Goal: Information Seeking & Learning: Learn about a topic

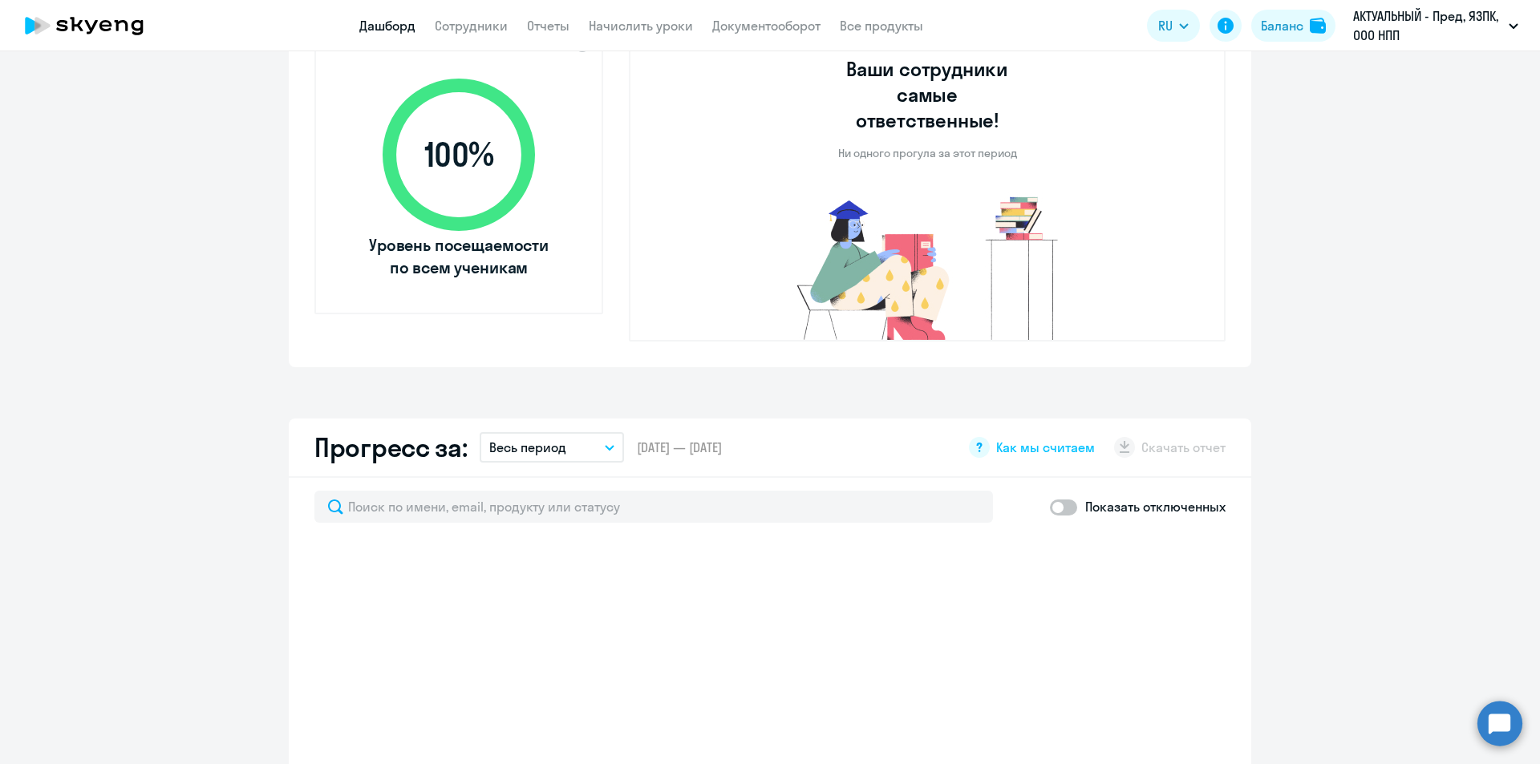
select select "30"
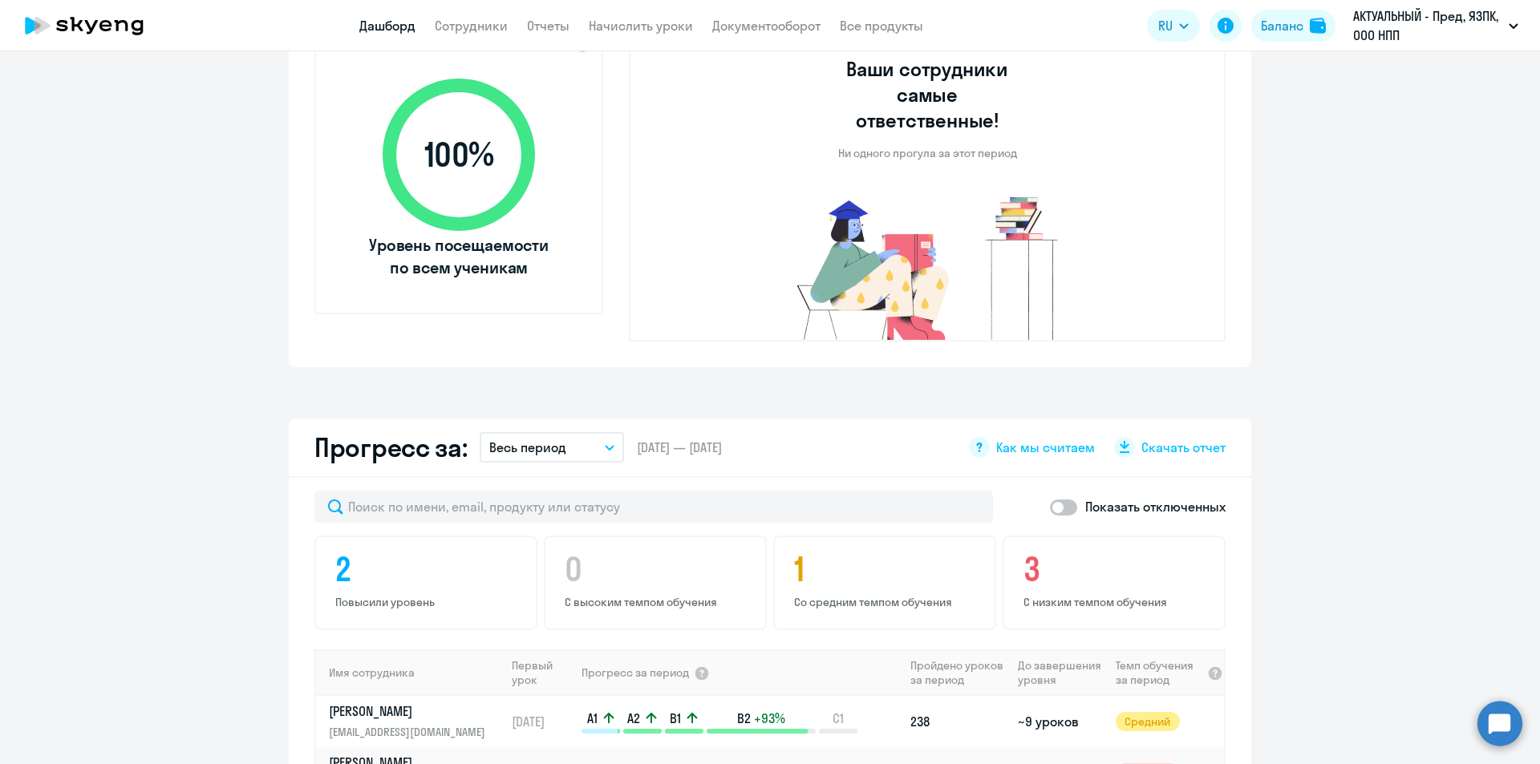
scroll to position [802, 0]
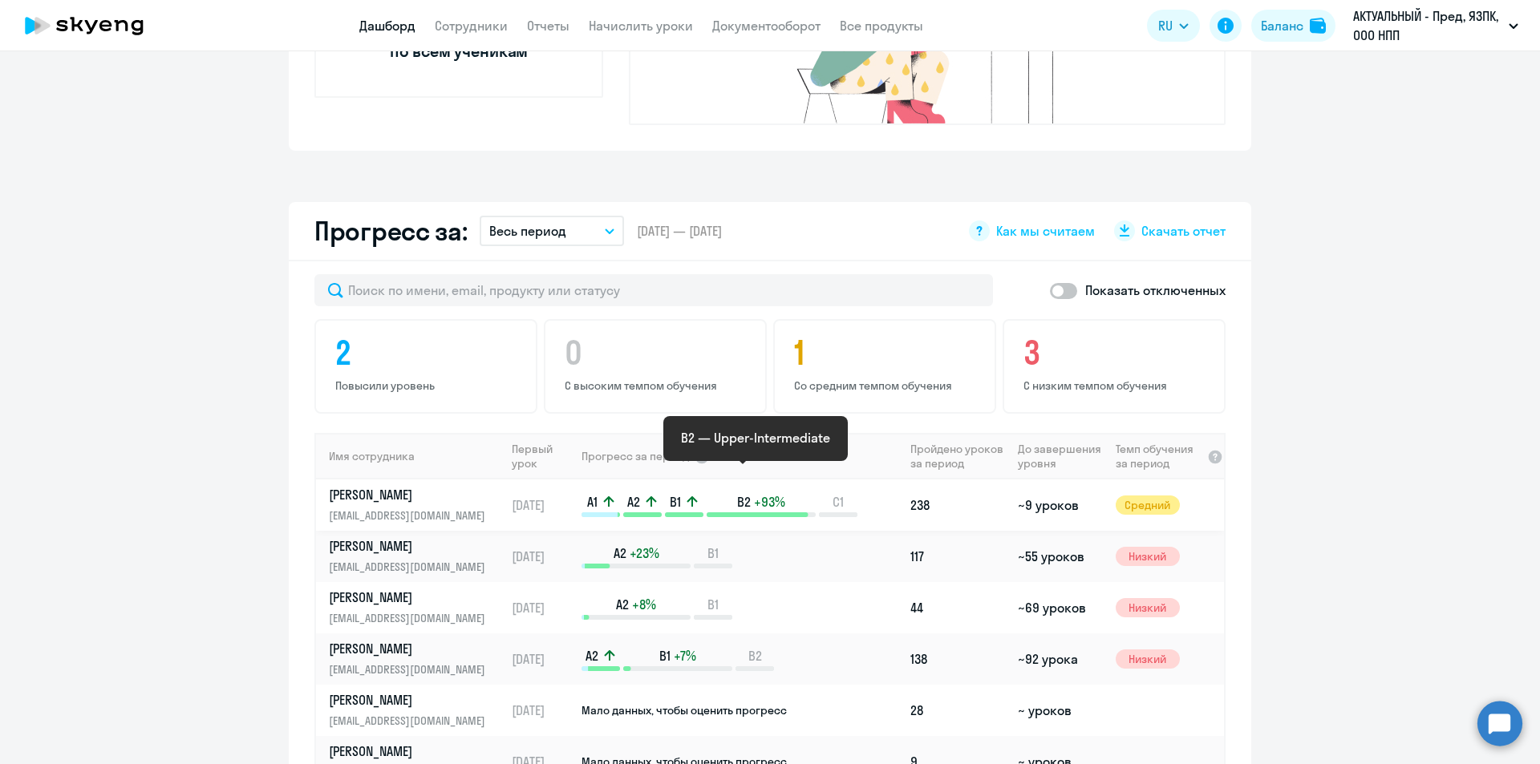
click at [793, 493] on p "B2 +93%" at bounding box center [761, 502] width 109 height 18
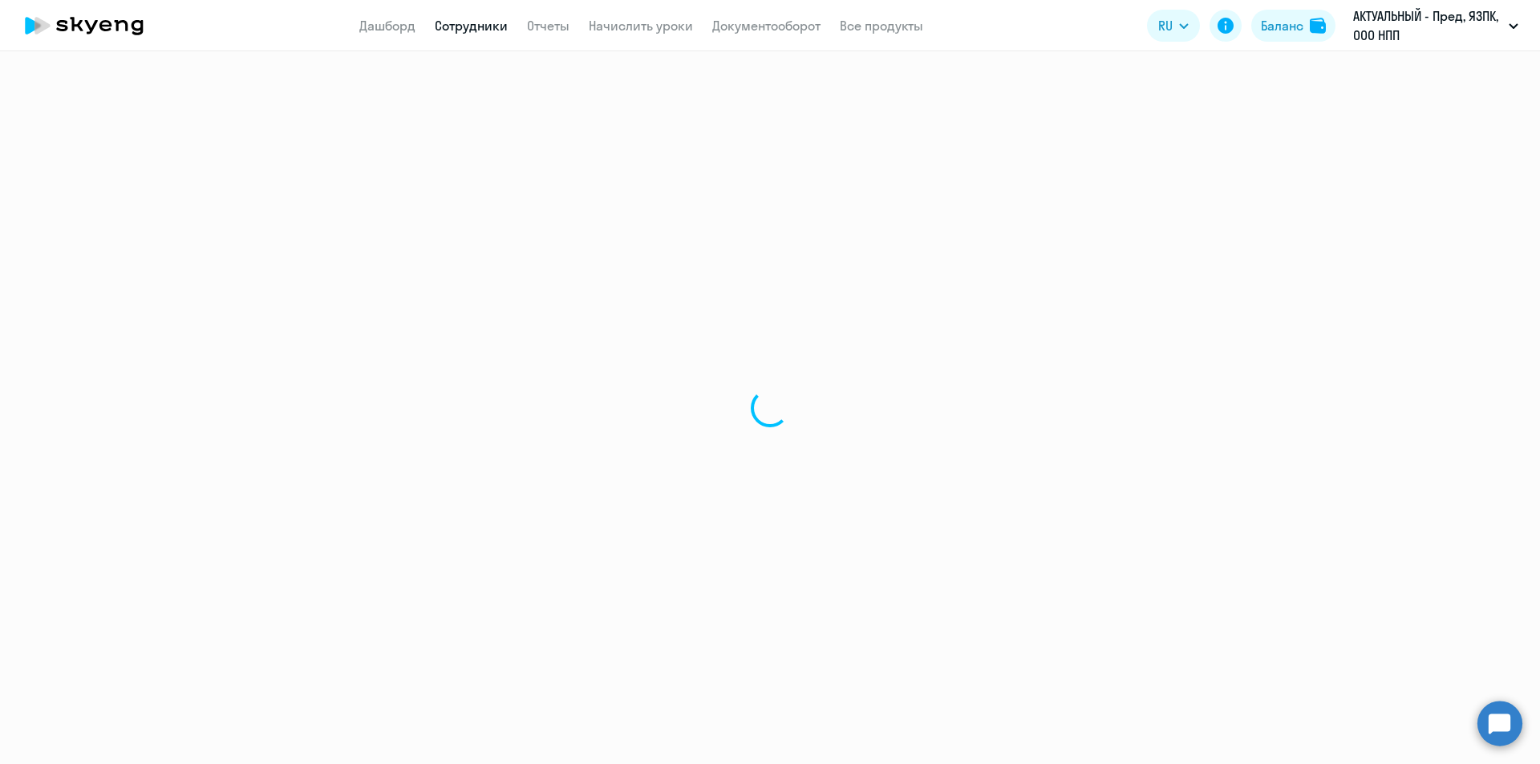
select select "english"
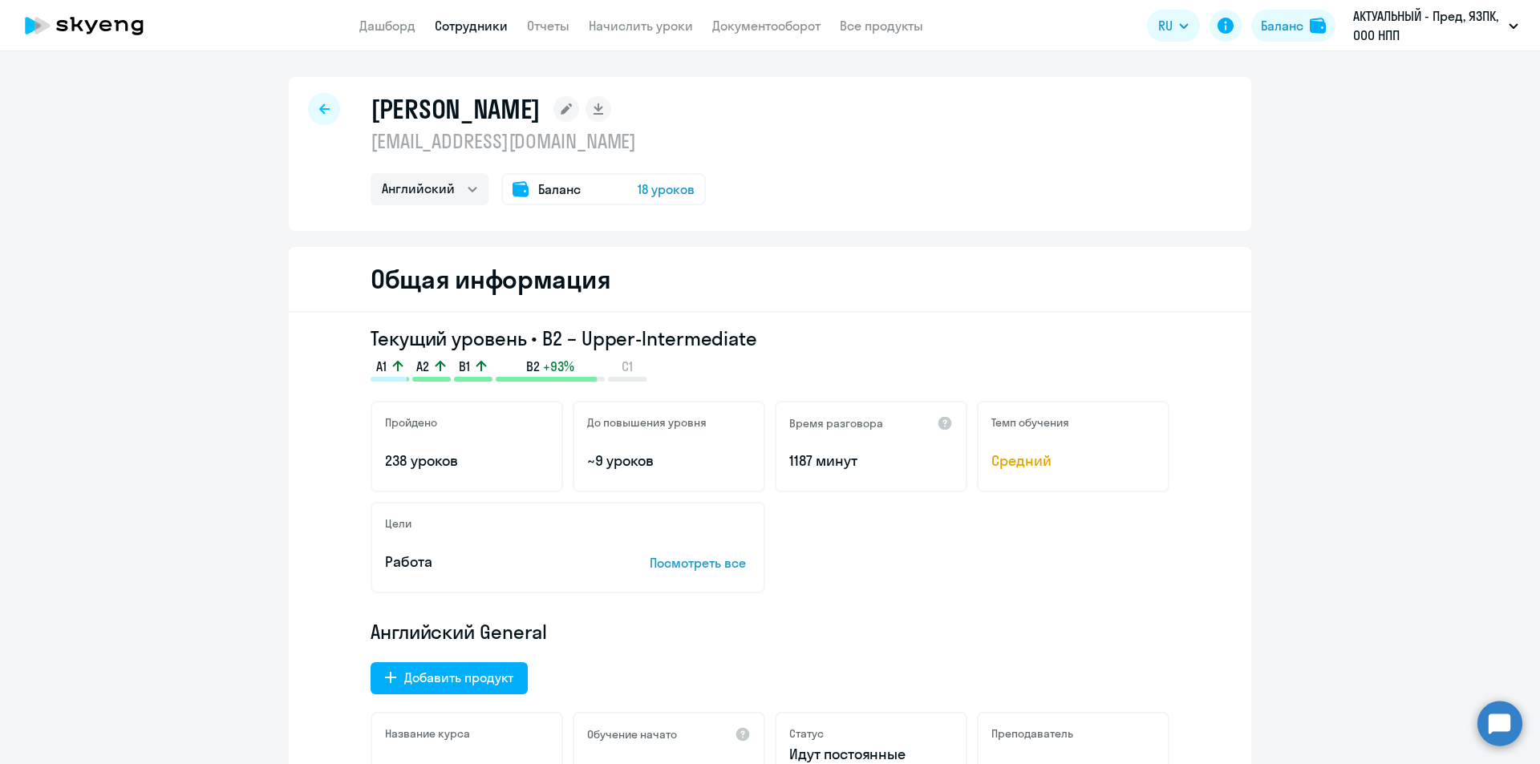
click at [310, 103] on div at bounding box center [324, 109] width 32 height 32
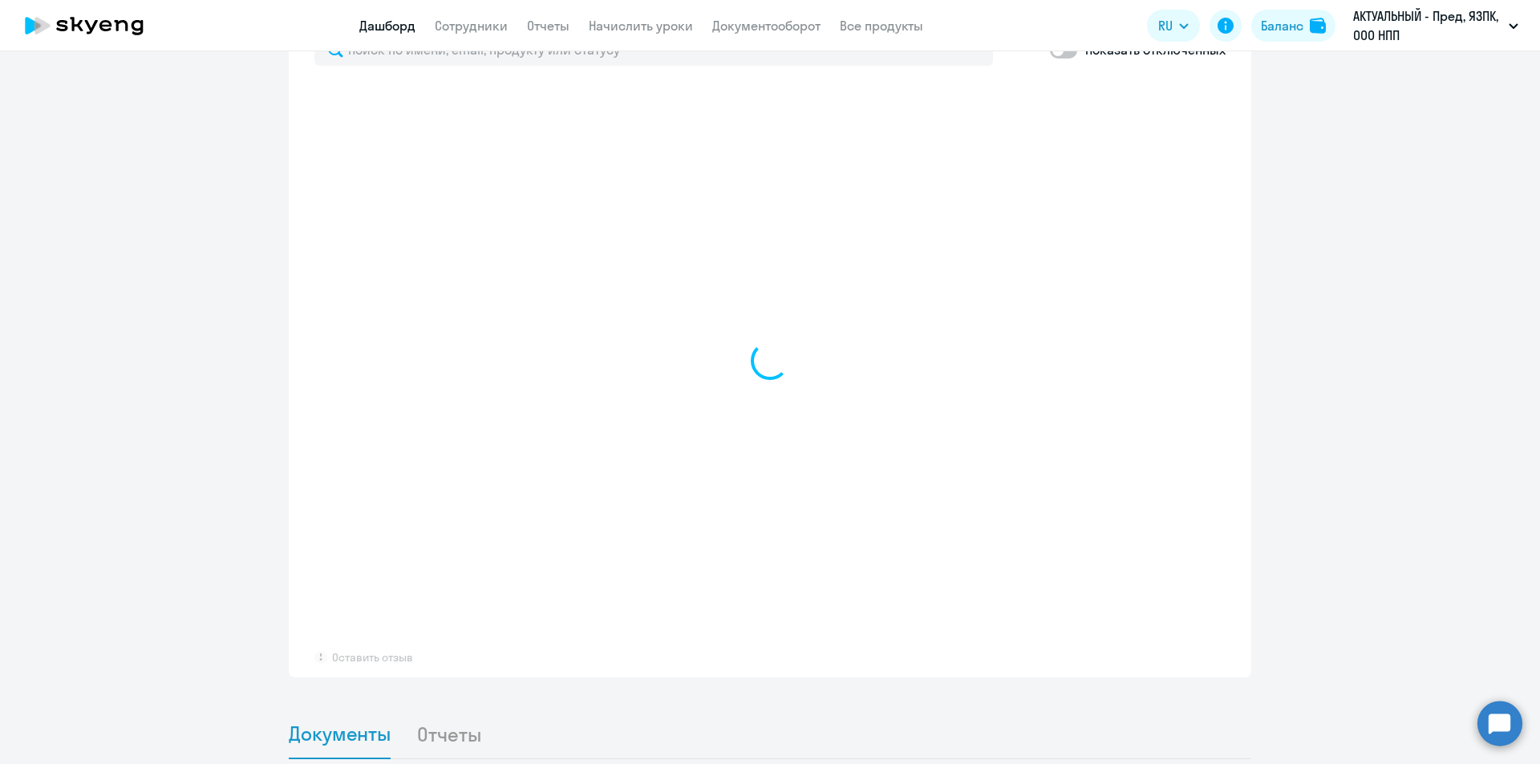
scroll to position [1044, 0]
select select "30"
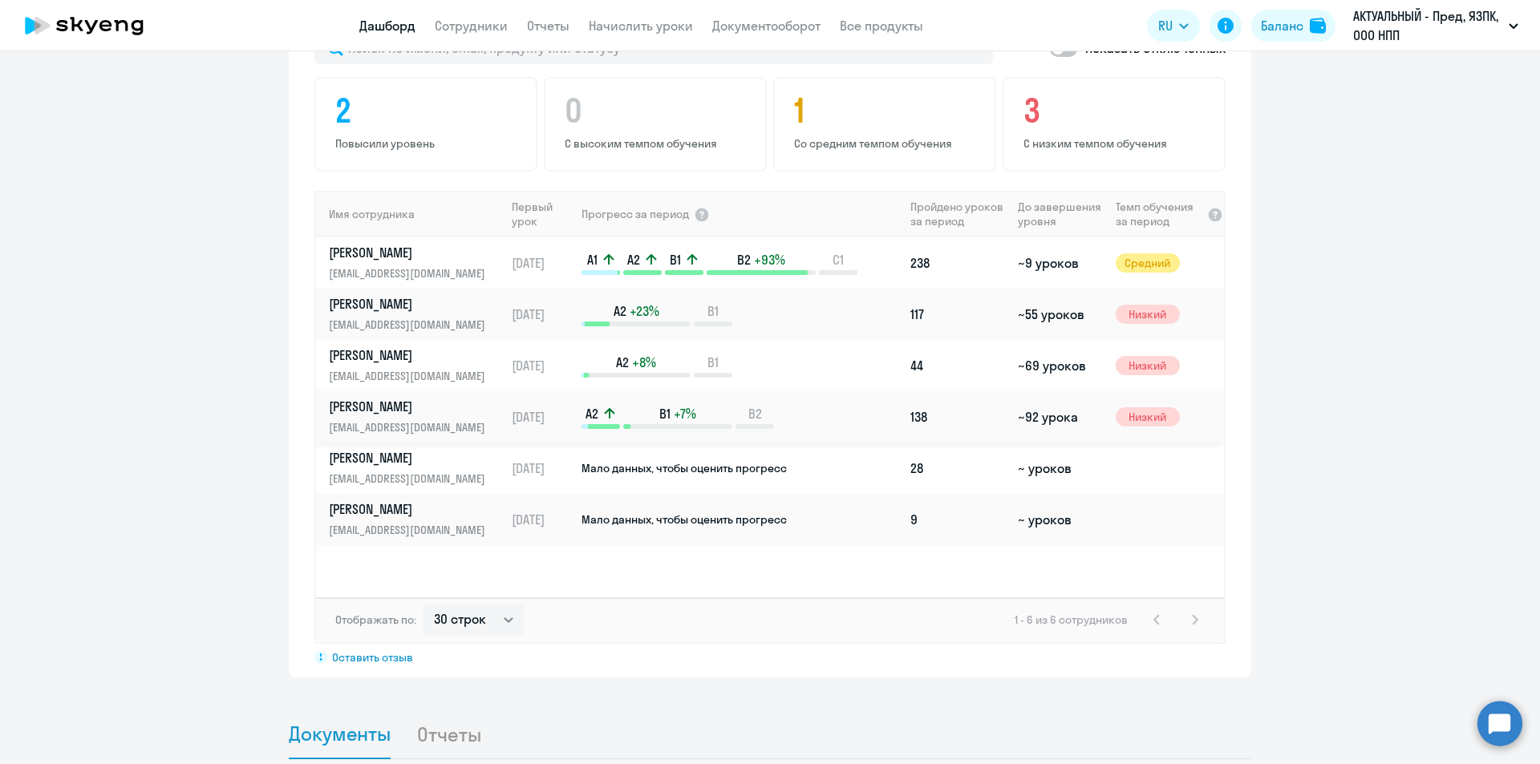
click at [412, 419] on p "[EMAIL_ADDRESS][DOMAIN_NAME]" at bounding box center [411, 428] width 165 height 18
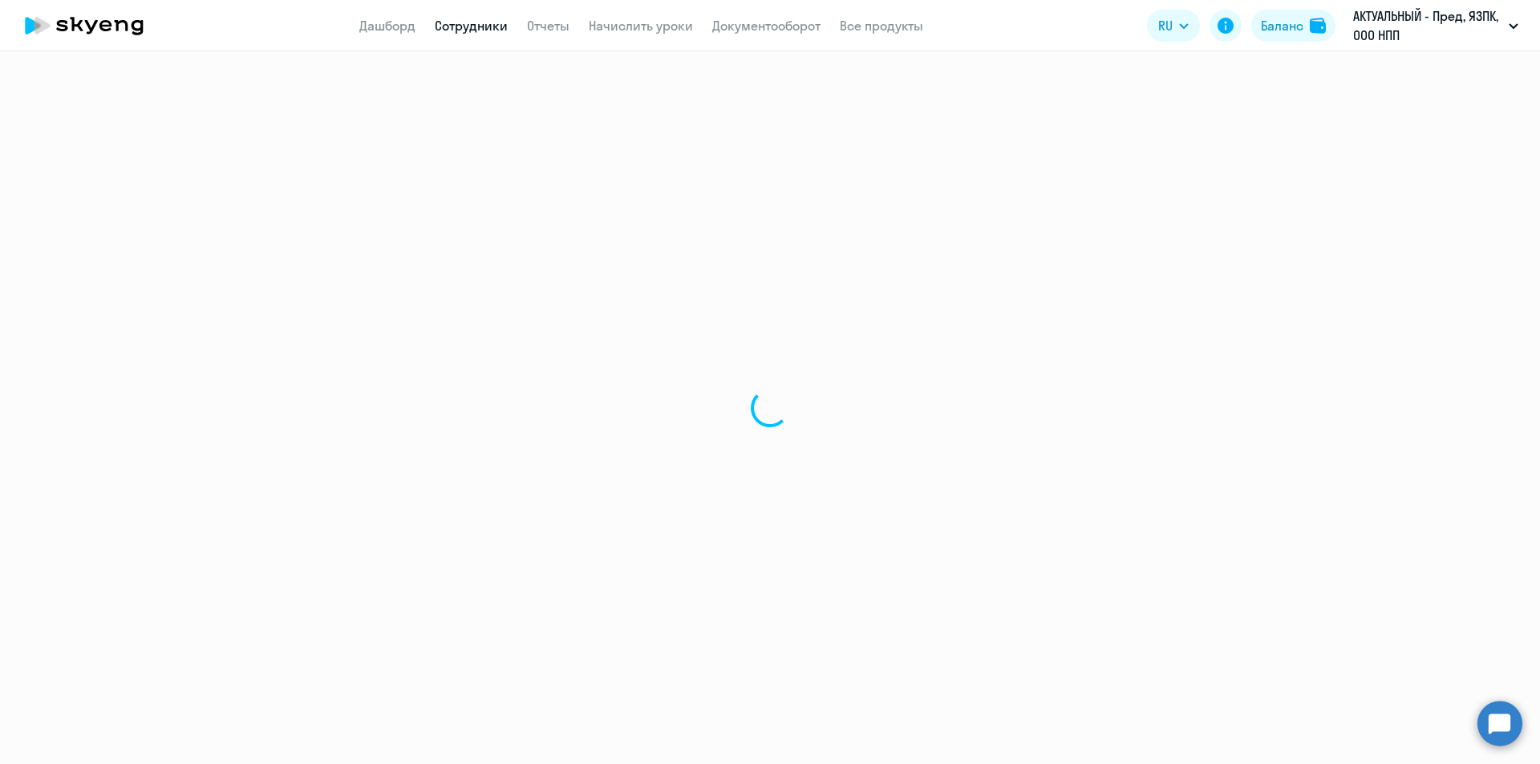
select select "english"
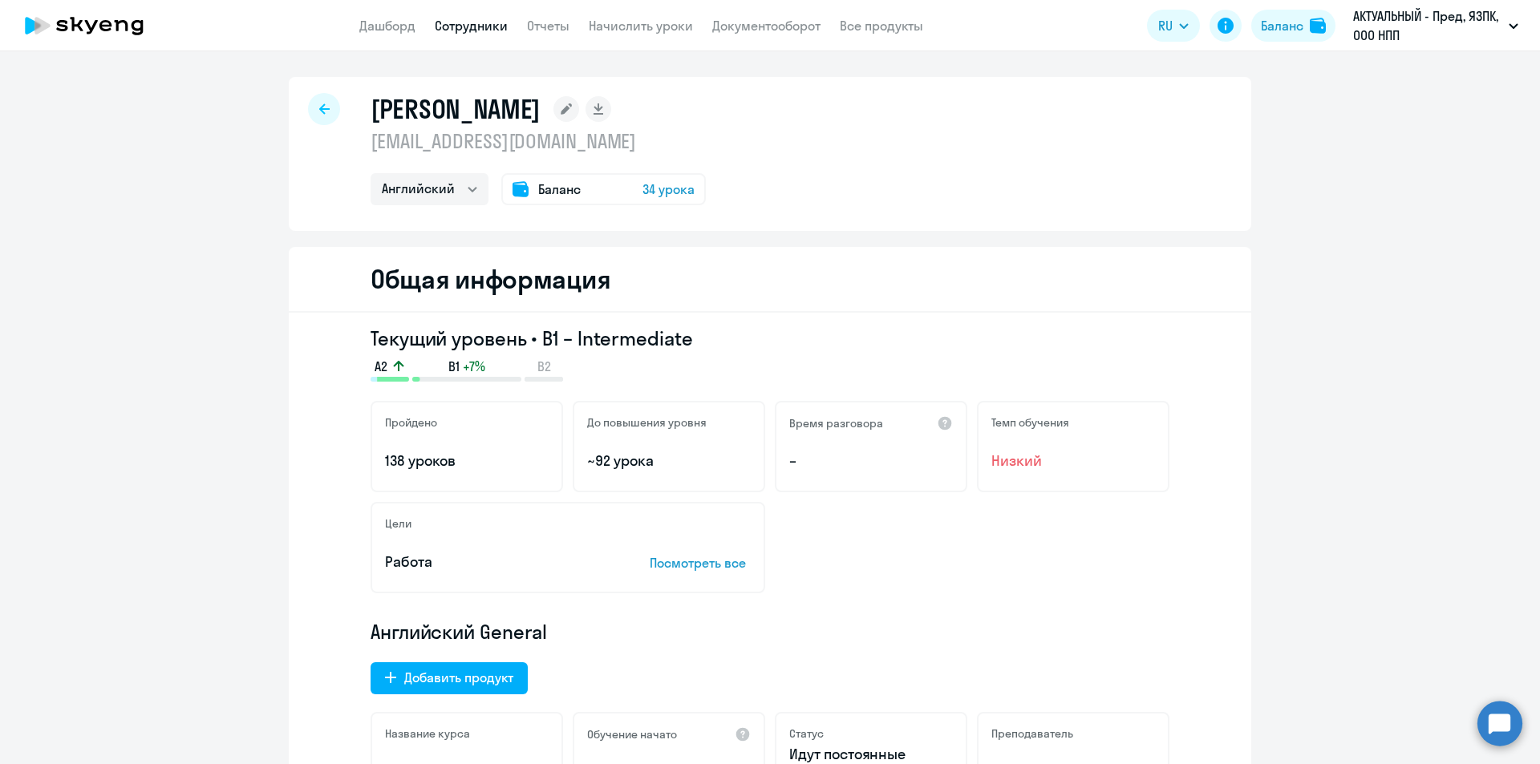
click at [319, 111] on icon at bounding box center [324, 108] width 10 height 10
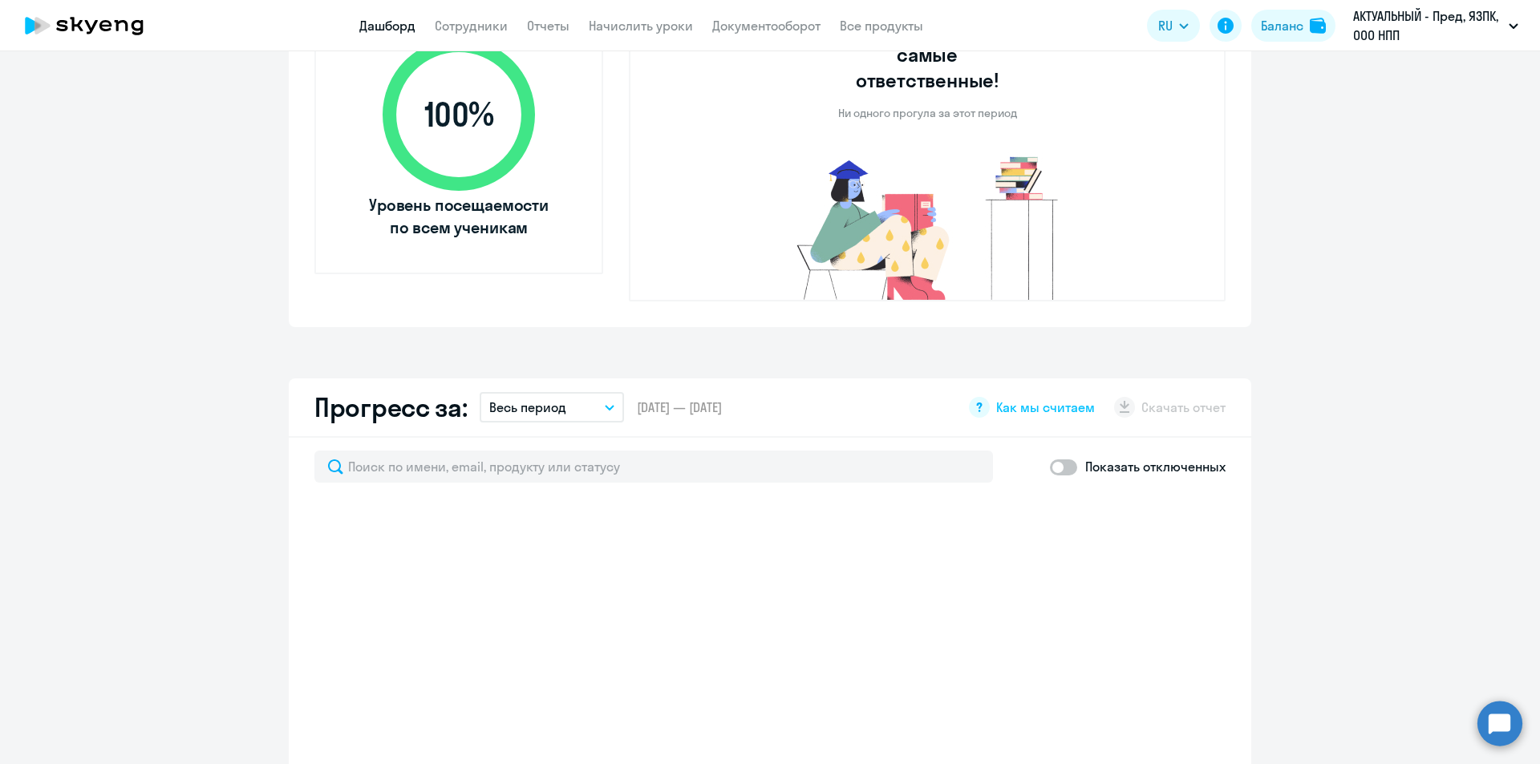
scroll to position [802, 0]
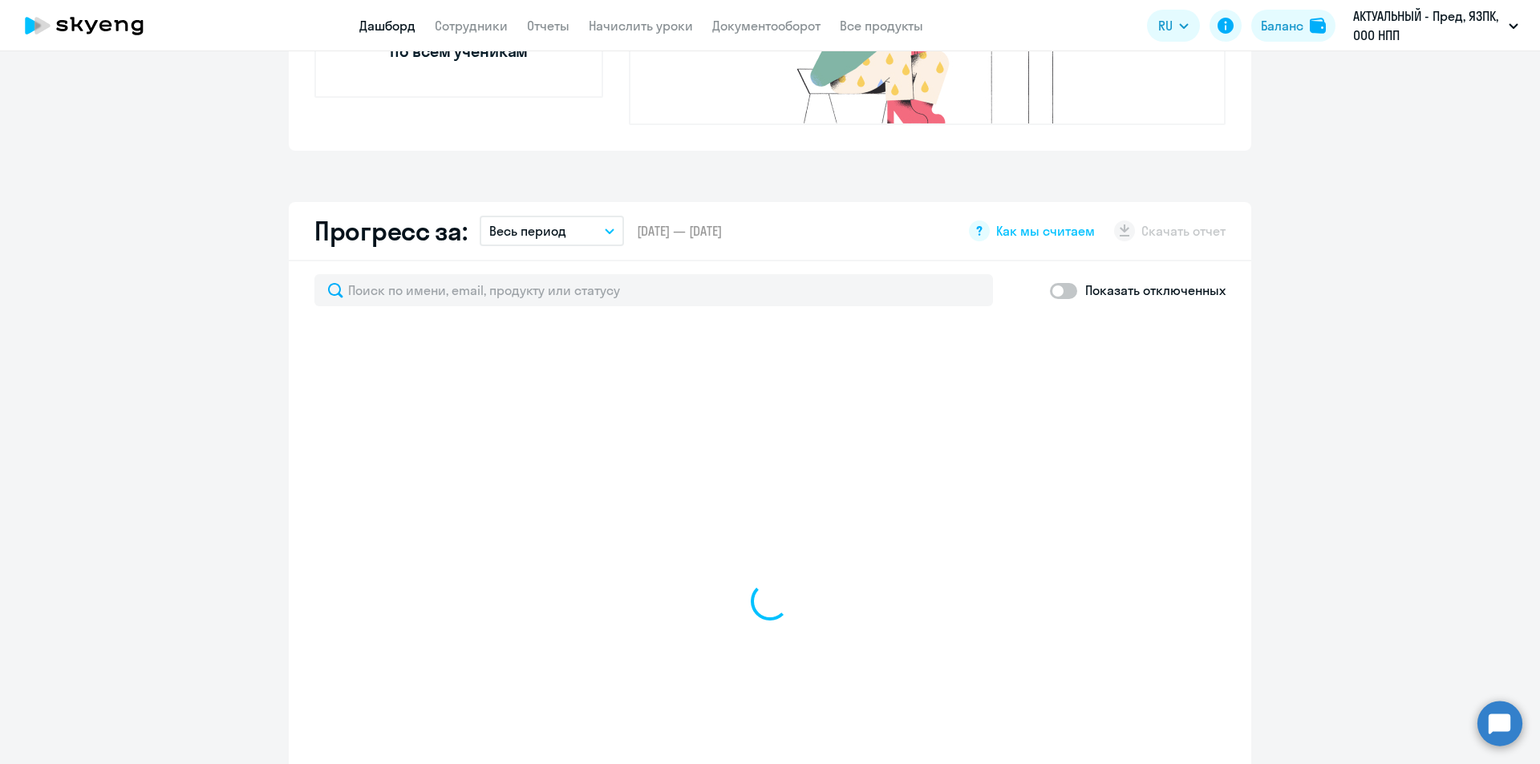
select select "30"
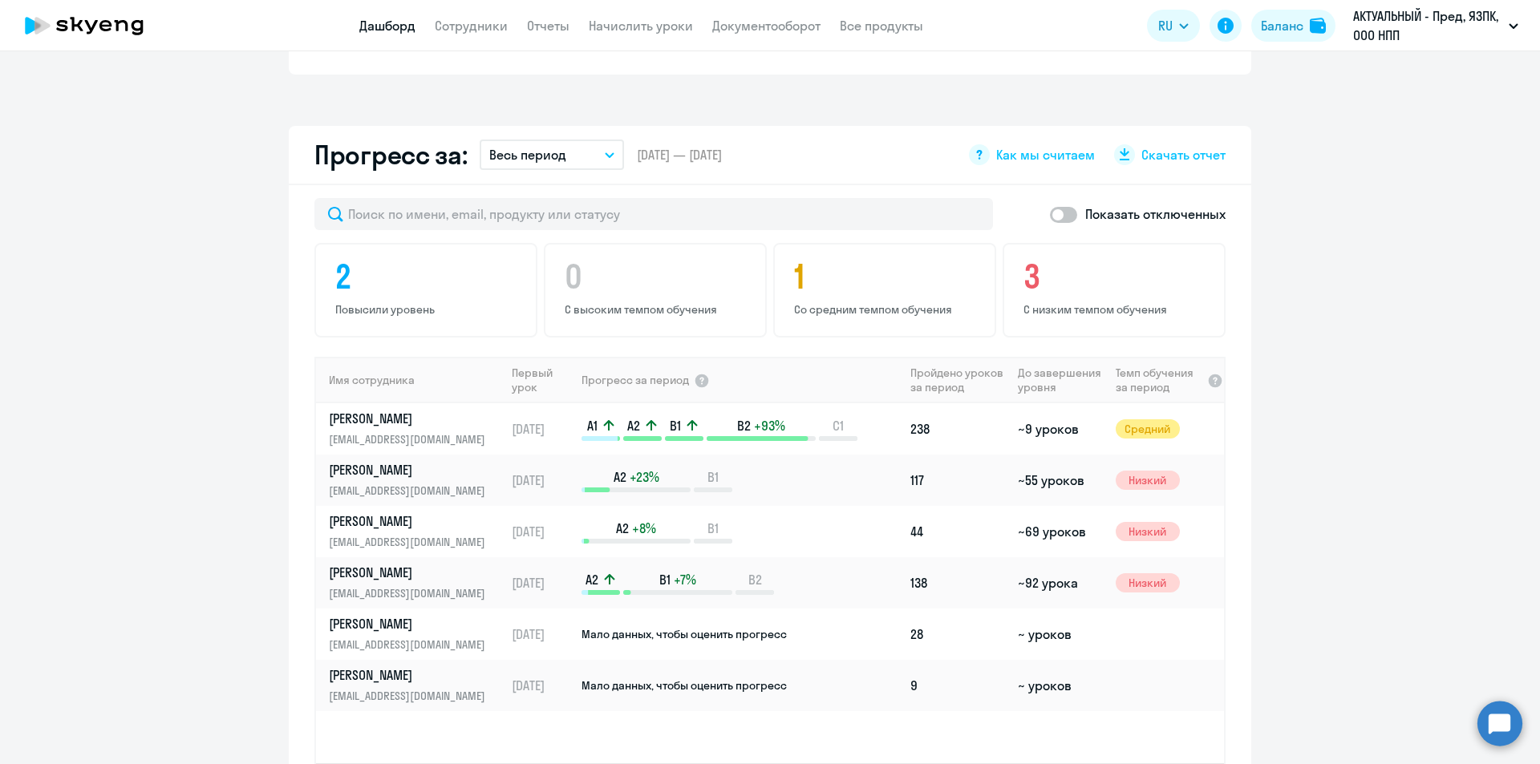
scroll to position [882, 0]
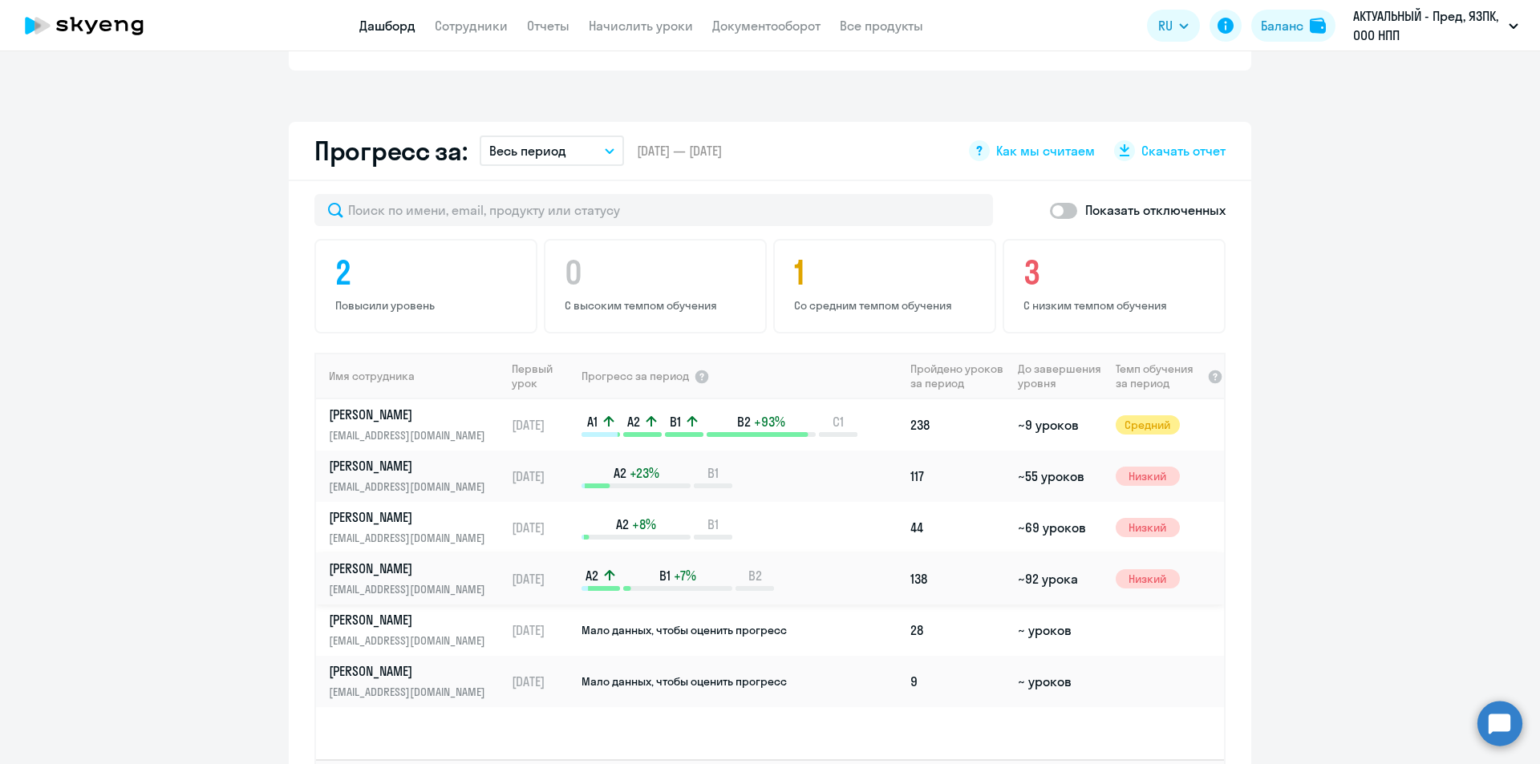
click at [452, 560] on p "[PERSON_NAME]" at bounding box center [411, 569] width 165 height 18
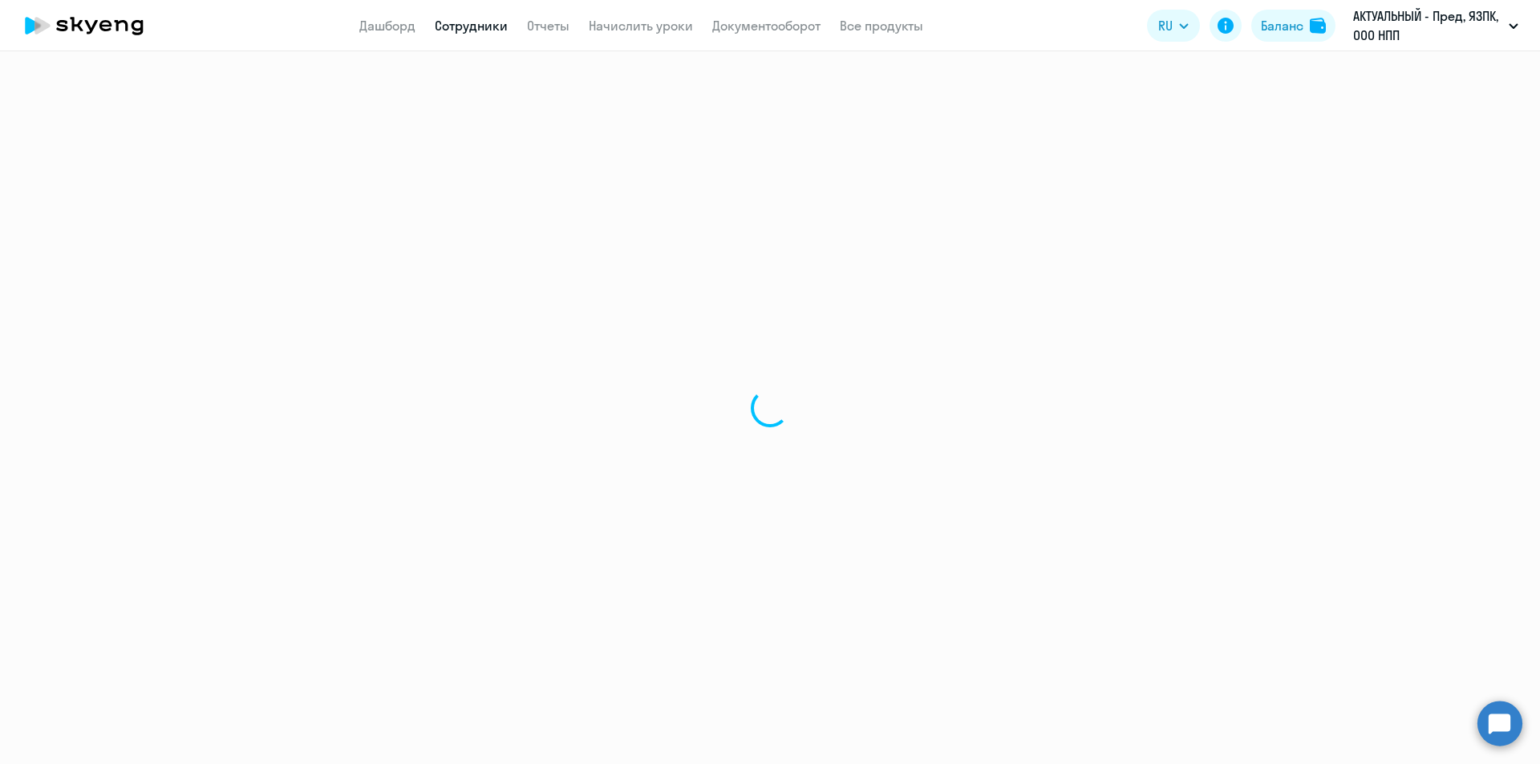
select select "english"
